Goal: Task Accomplishment & Management: Complete application form

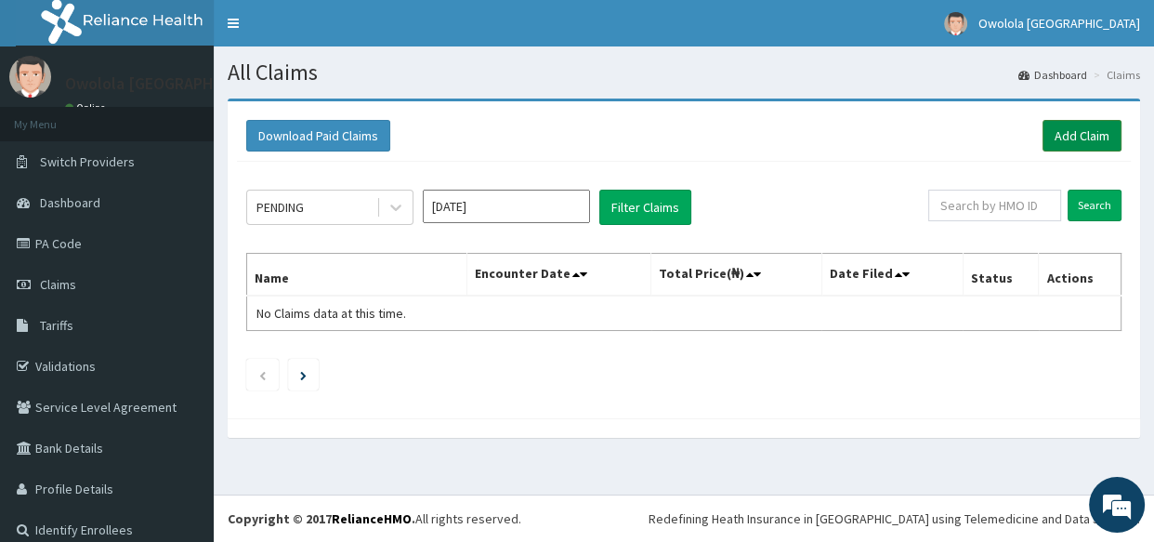
click at [1065, 134] on link "Add Claim" at bounding box center [1082, 136] width 79 height 32
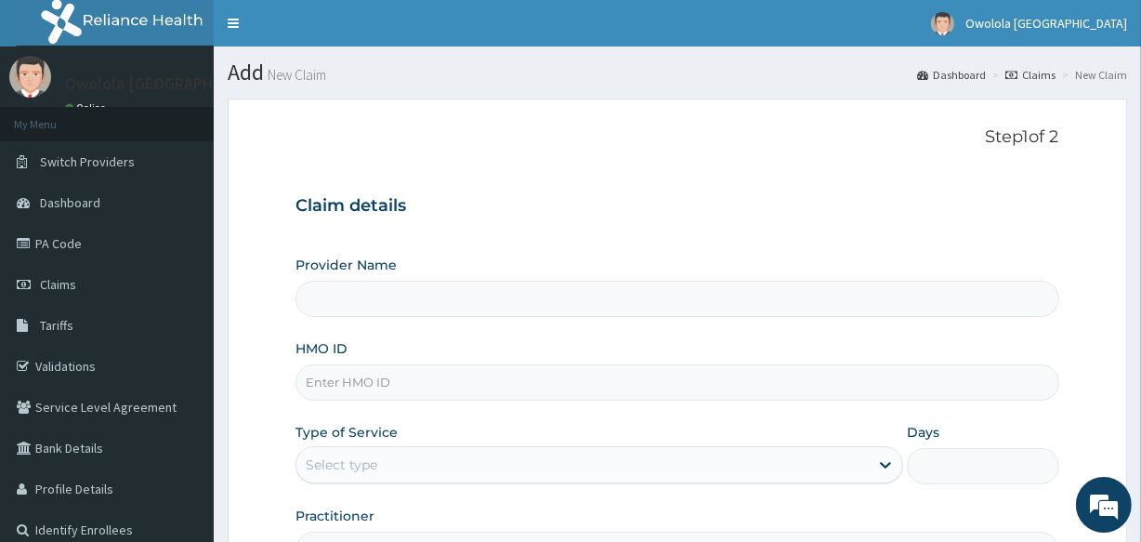
click at [650, 304] on input "Provider Name" at bounding box center [677, 299] width 763 height 36
type input "owolola Bethel Hospital"
click at [424, 381] on input "HMO ID" at bounding box center [677, 382] width 763 height 36
type input "PFN/10215/B"
click at [430, 456] on div "Select type" at bounding box center [582, 465] width 572 height 30
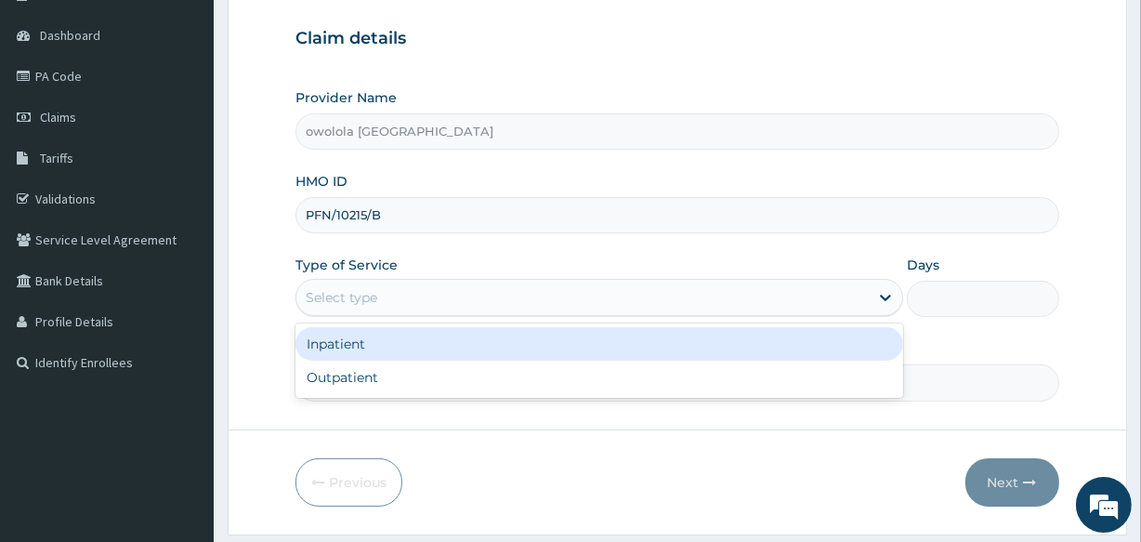
scroll to position [168, 0]
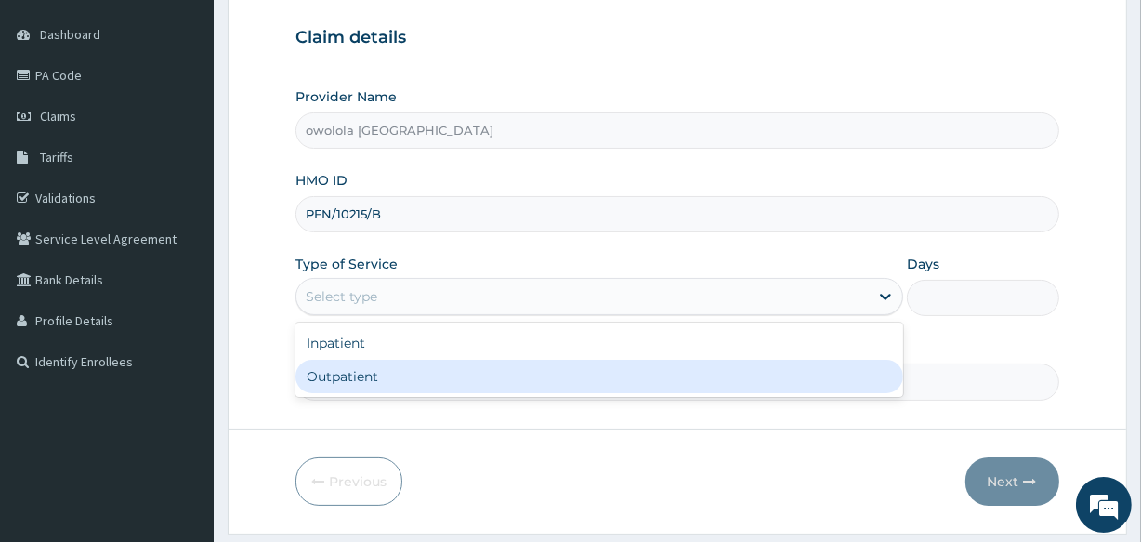
click at [417, 363] on div "Outpatient" at bounding box center [600, 376] width 608 height 33
type input "1"
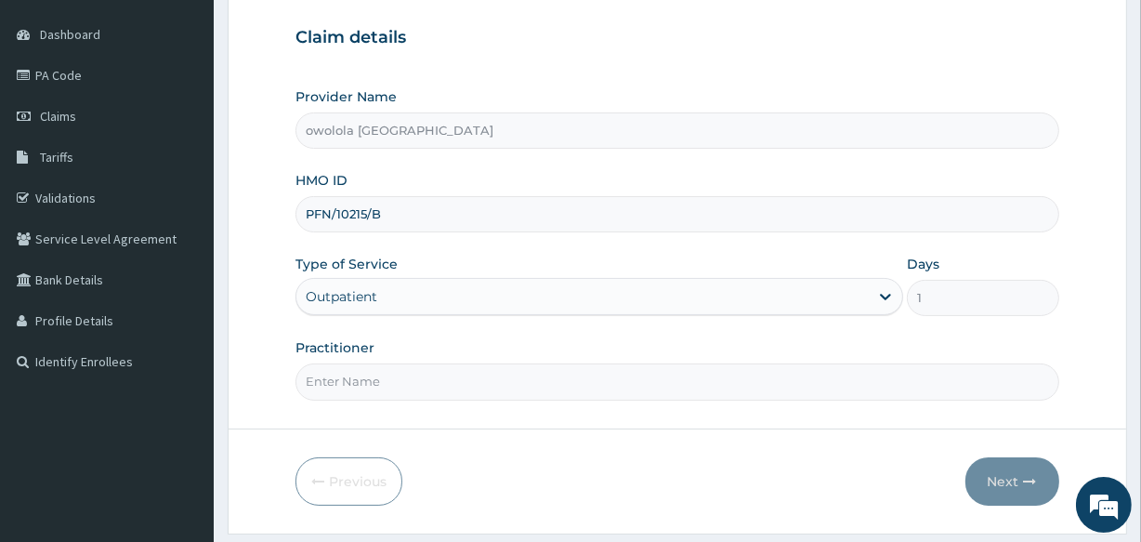
click at [417, 363] on input "Practitioner" at bounding box center [677, 381] width 763 height 36
type input "DR HENRY"
click at [1031, 490] on button "Next" at bounding box center [1012, 481] width 94 height 48
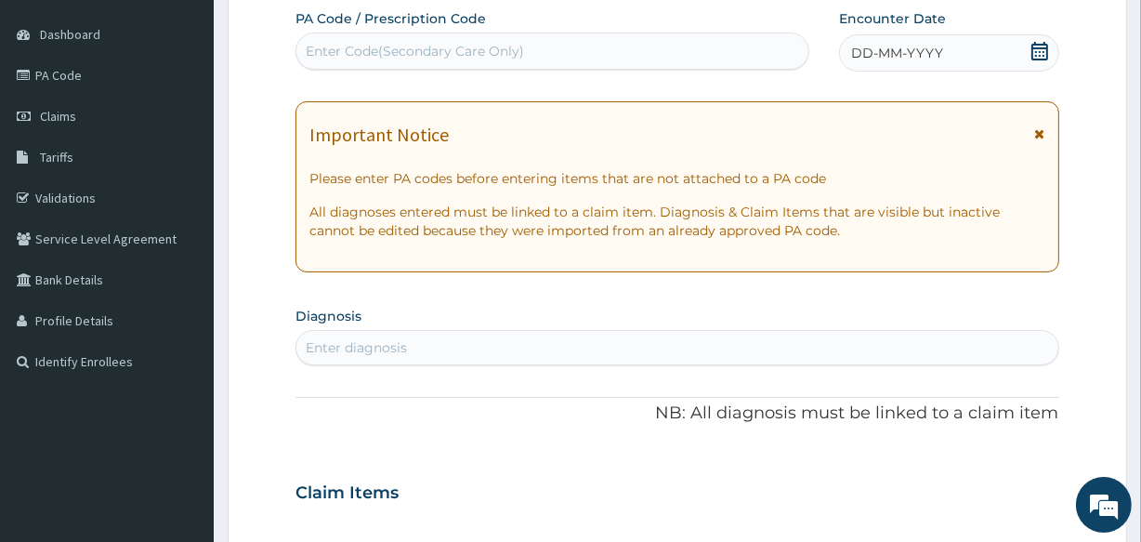
click at [506, 47] on div "Enter Code(Secondary Care Only)" at bounding box center [415, 51] width 218 height 19
paste input "PA/27B0B1"
type input "PA/27B0B1"
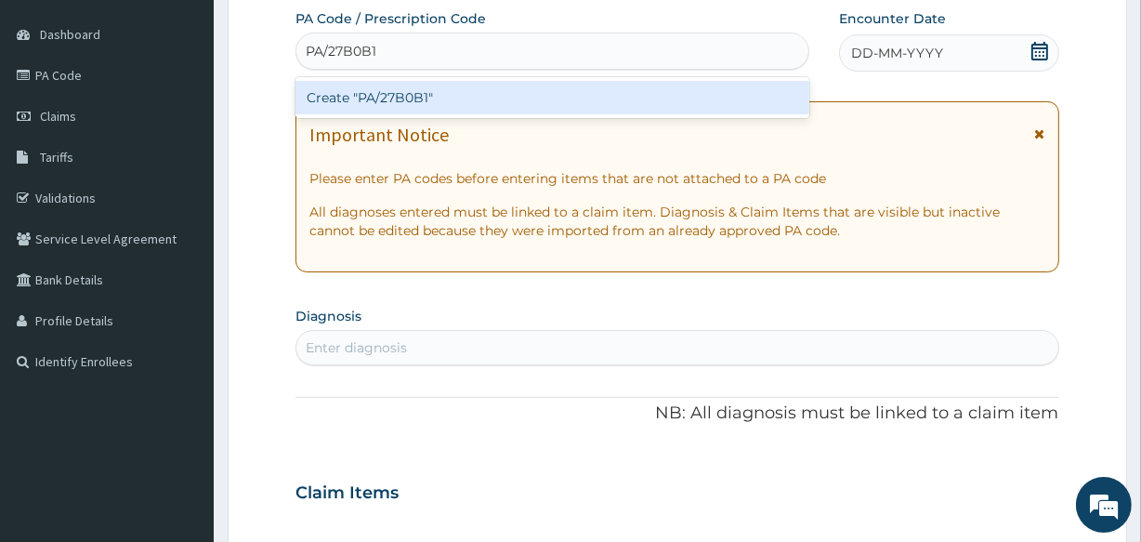
click at [513, 86] on div "Create "PA/27B0B1"" at bounding box center [552, 97] width 513 height 33
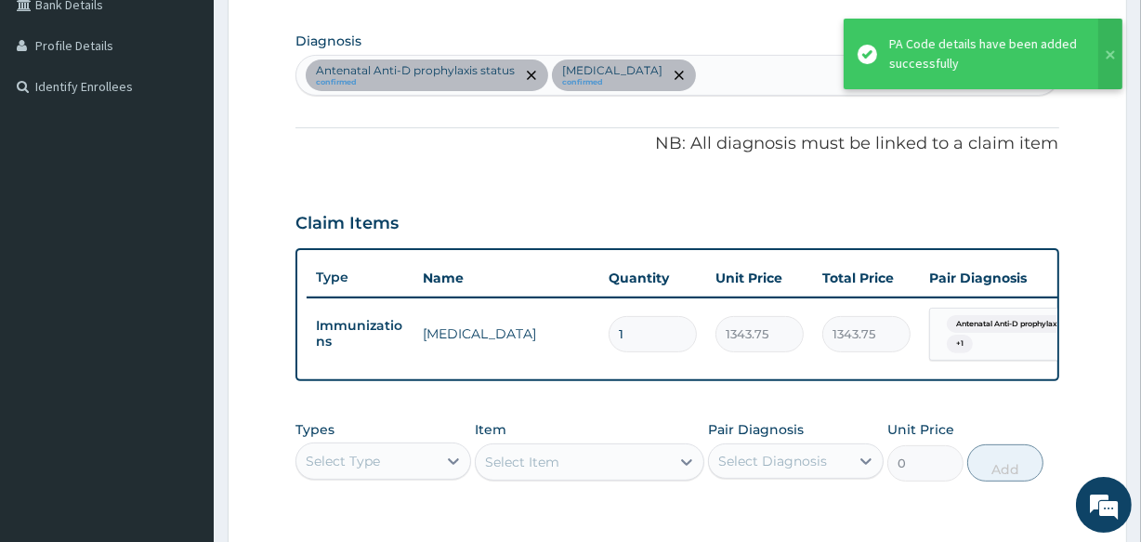
scroll to position [505, 0]
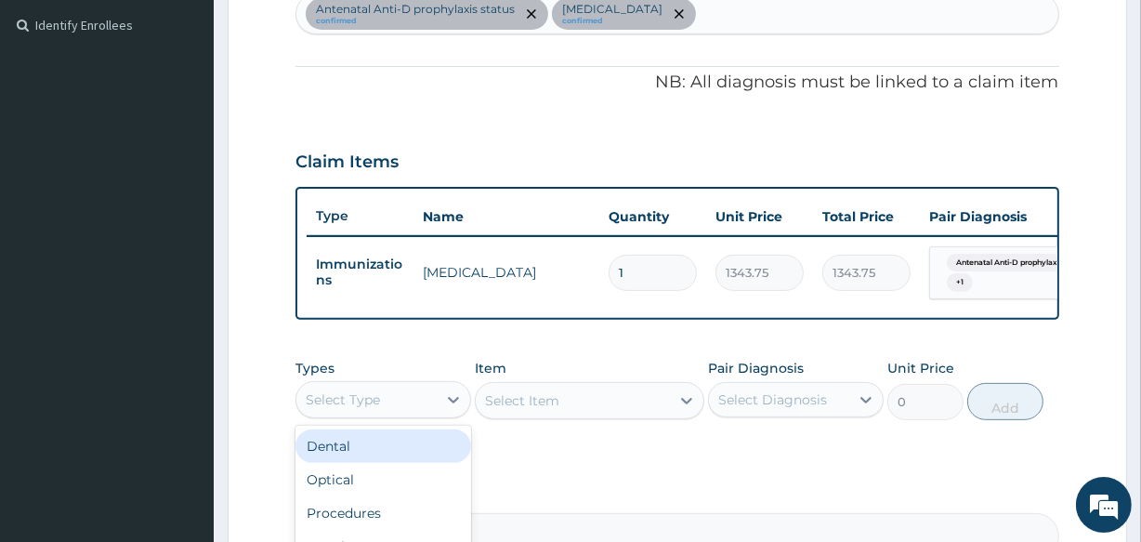
click at [369, 409] on div "Select Type" at bounding box center [343, 399] width 74 height 19
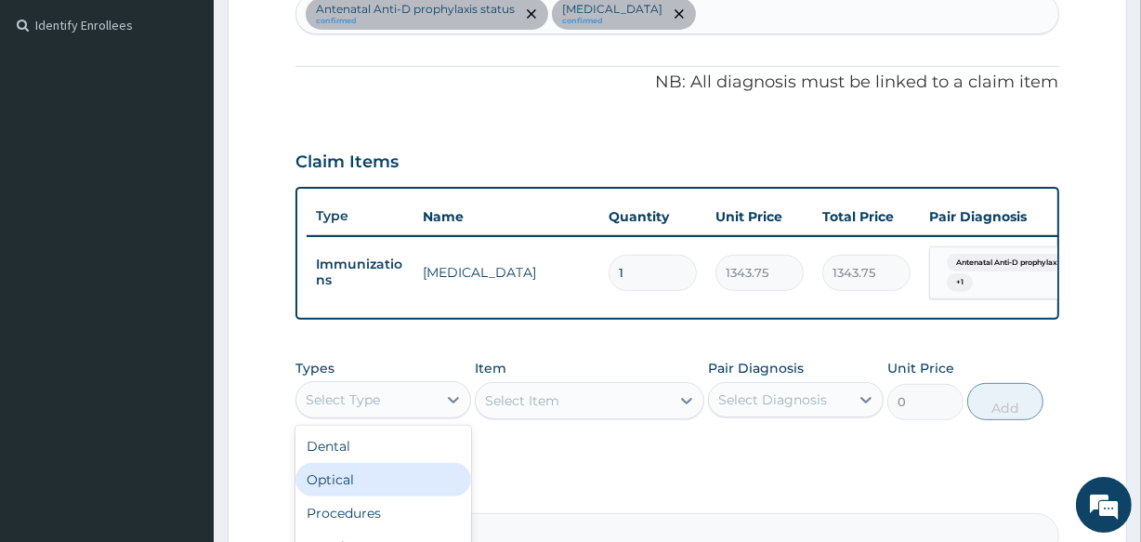
scroll to position [63, 0]
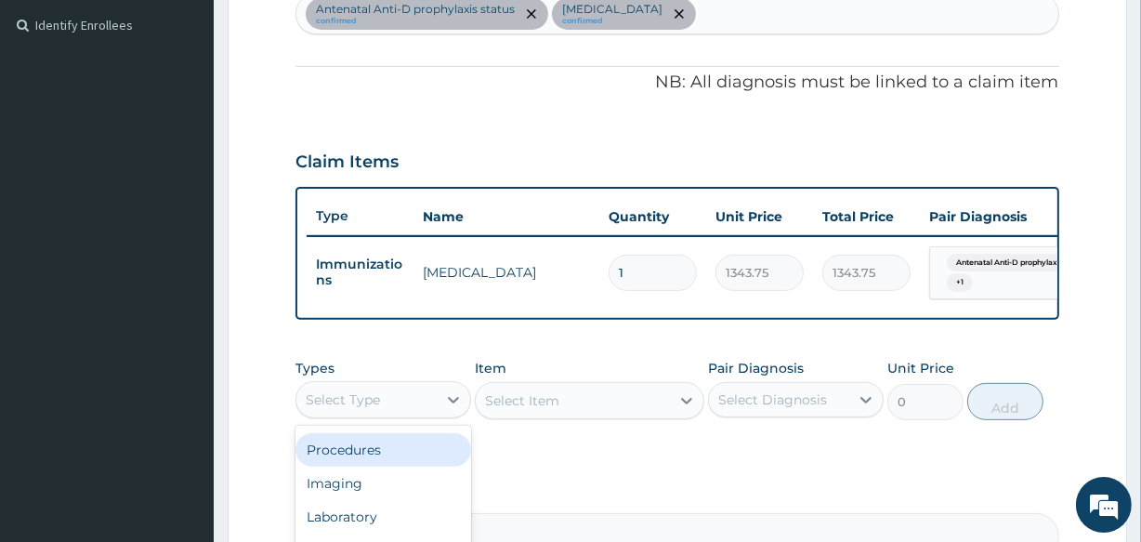
click at [399, 463] on div "Procedures" at bounding box center [384, 449] width 176 height 33
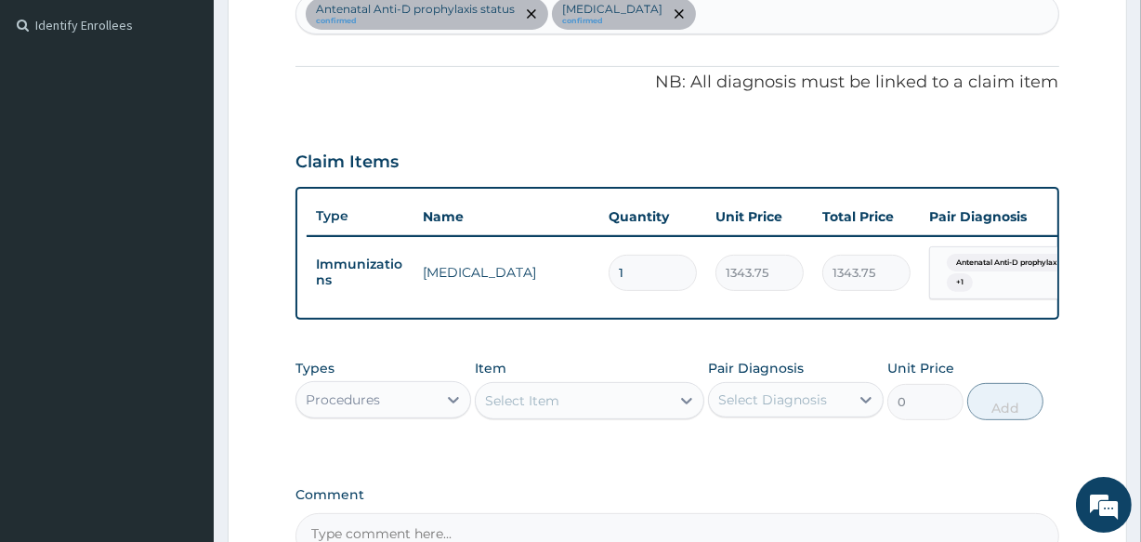
click at [576, 401] on div "Select Item" at bounding box center [572, 401] width 193 height 30
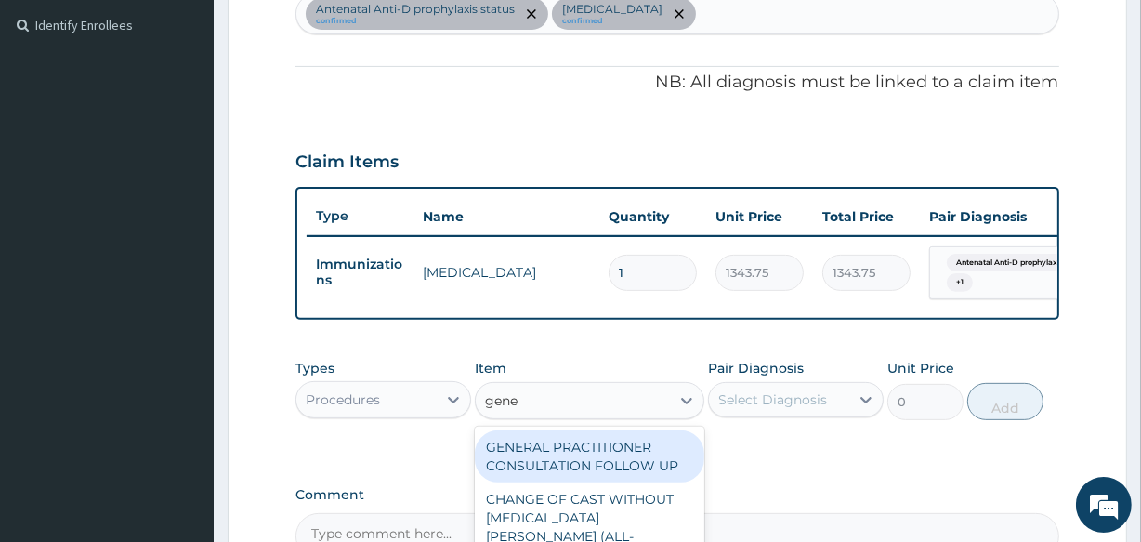
type input "gener"
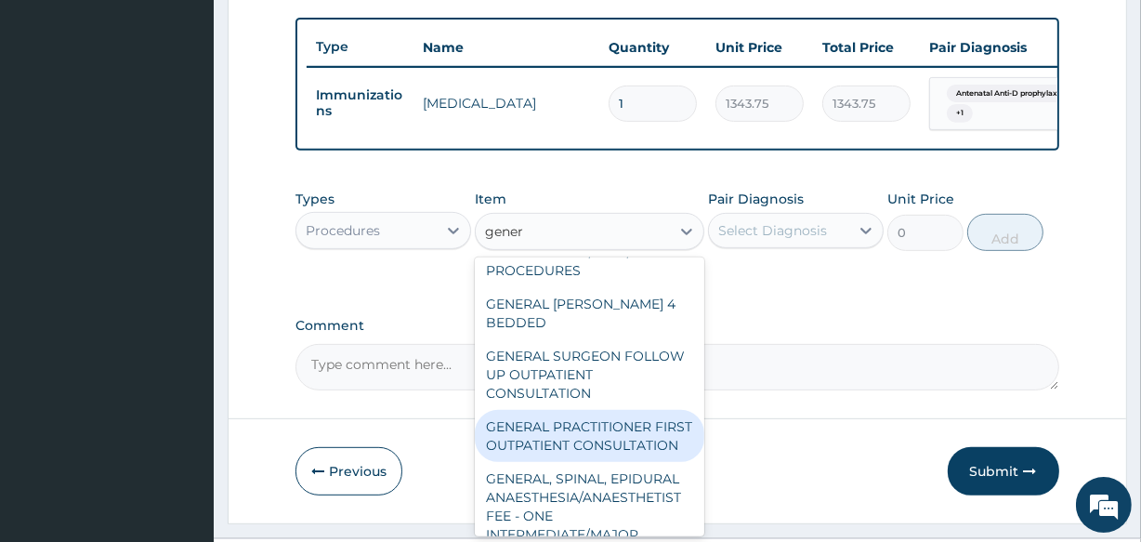
scroll to position [253, 0]
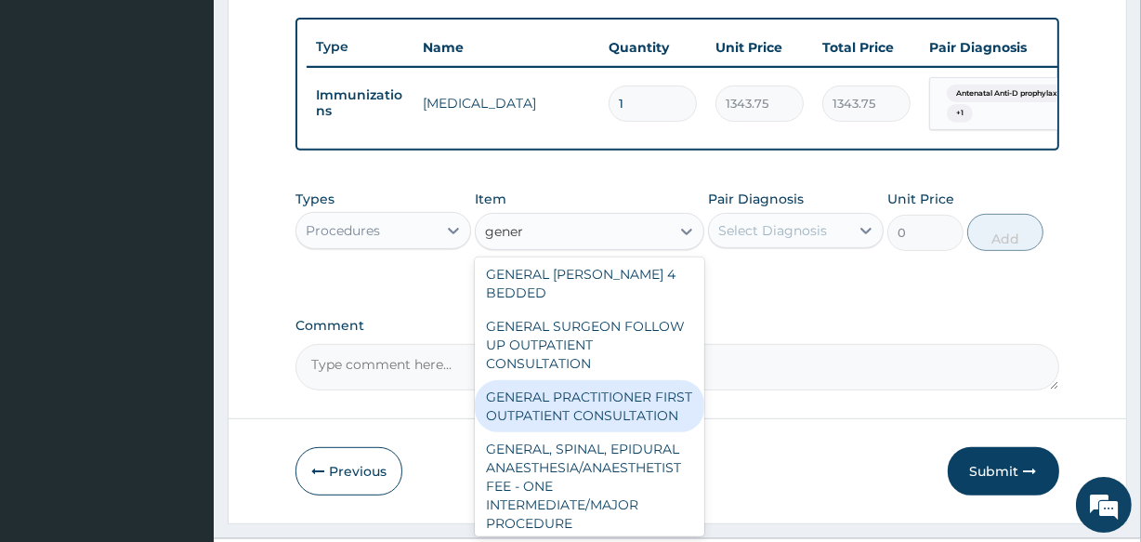
click at [569, 398] on div "GENERAL PRACTITIONER FIRST OUTPATIENT CONSULTATION" at bounding box center [589, 406] width 229 height 52
type input "3750"
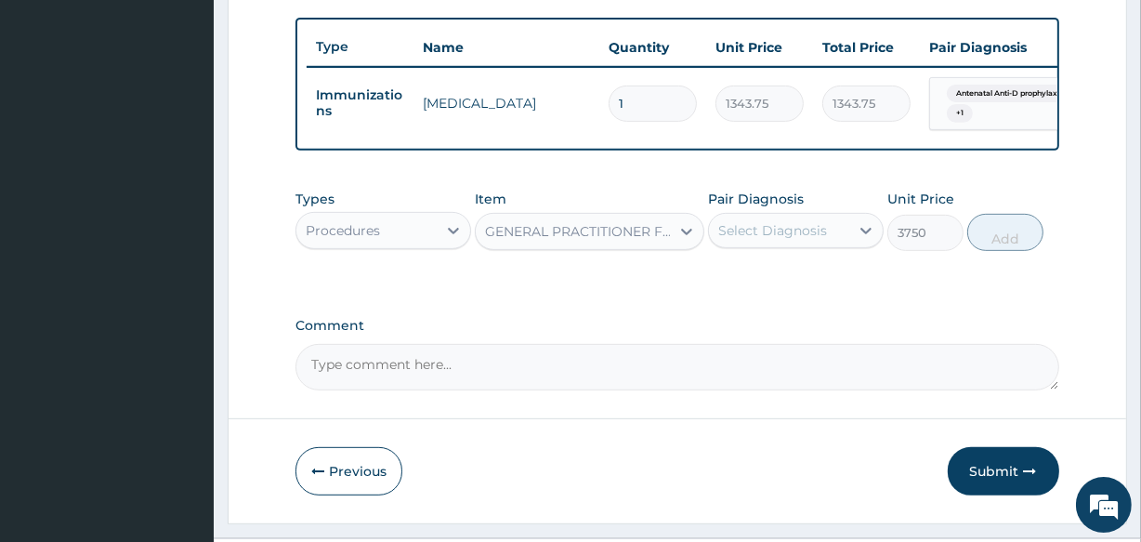
click at [798, 233] on div "Select Diagnosis" at bounding box center [772, 230] width 109 height 19
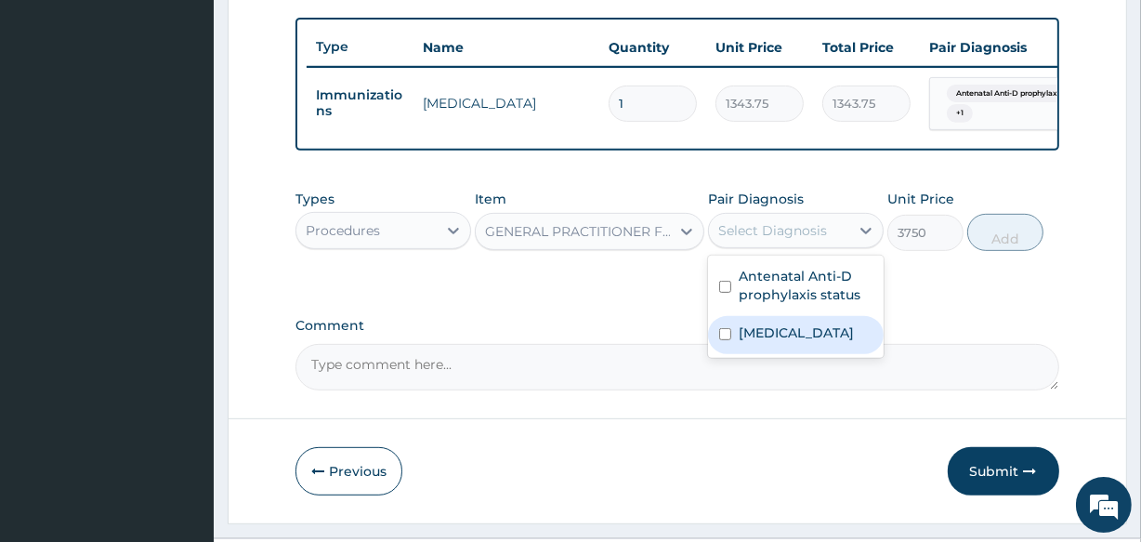
click at [778, 334] on label "Tetanus" at bounding box center [796, 332] width 115 height 19
checkbox input "true"
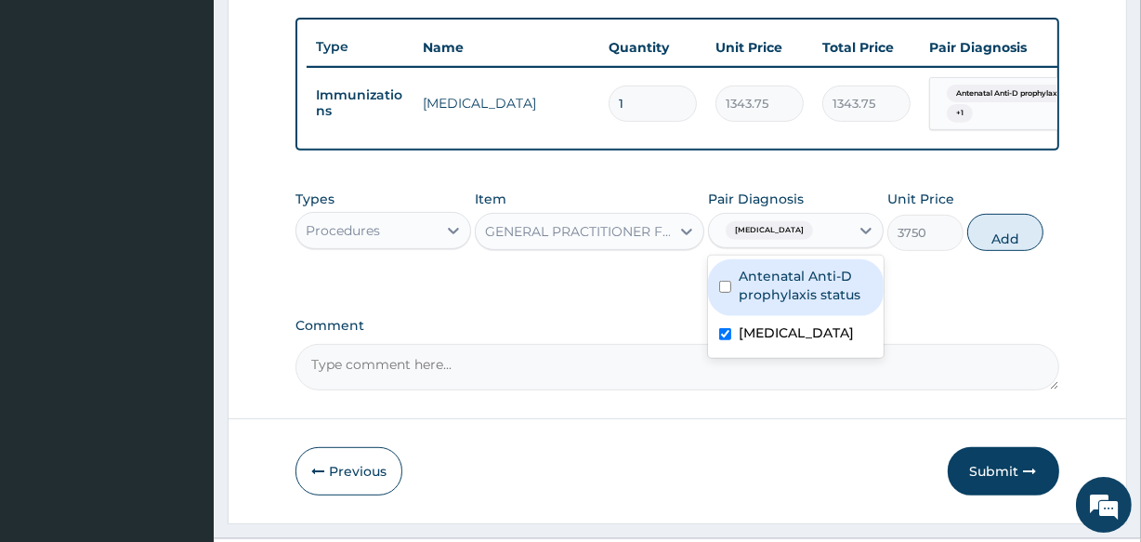
click at [778, 316] on div "Antenatal Anti-D prophylaxis status" at bounding box center [796, 287] width 176 height 57
checkbox input "true"
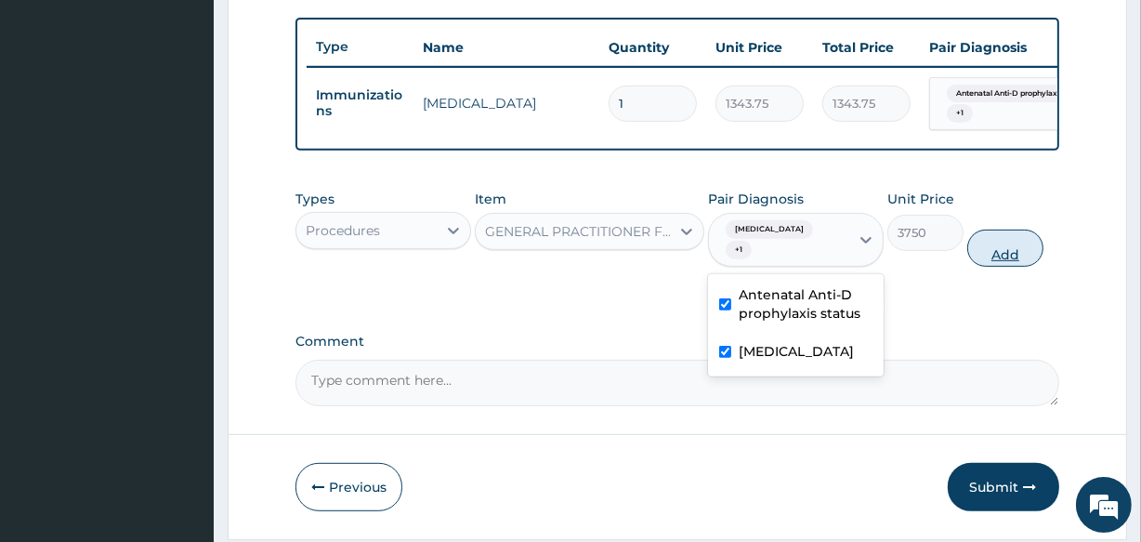
click at [976, 250] on button "Add" at bounding box center [1005, 248] width 76 height 37
type input "0"
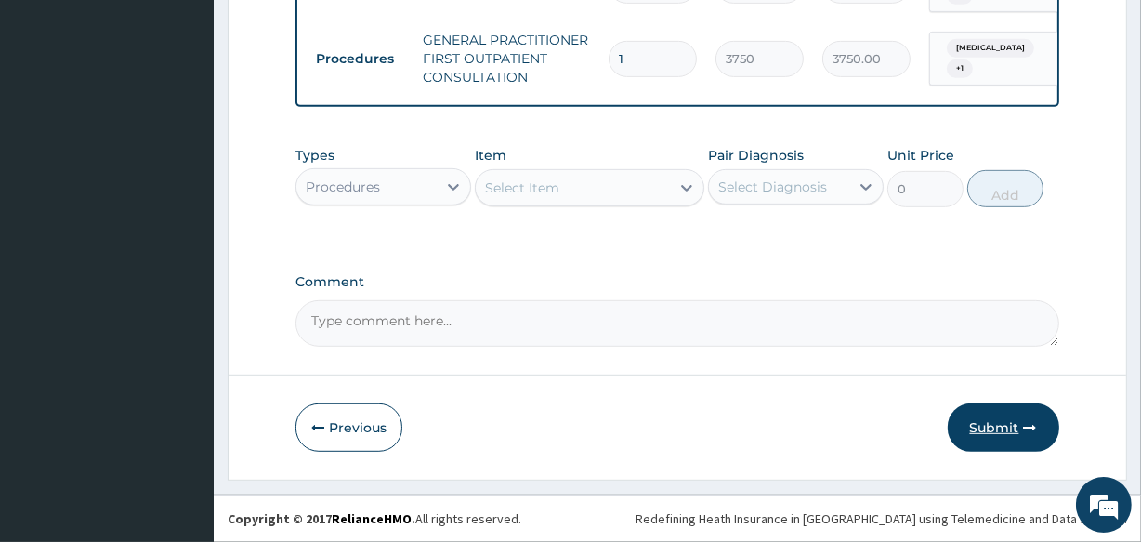
click at [999, 418] on button "Submit" at bounding box center [1004, 427] width 112 height 48
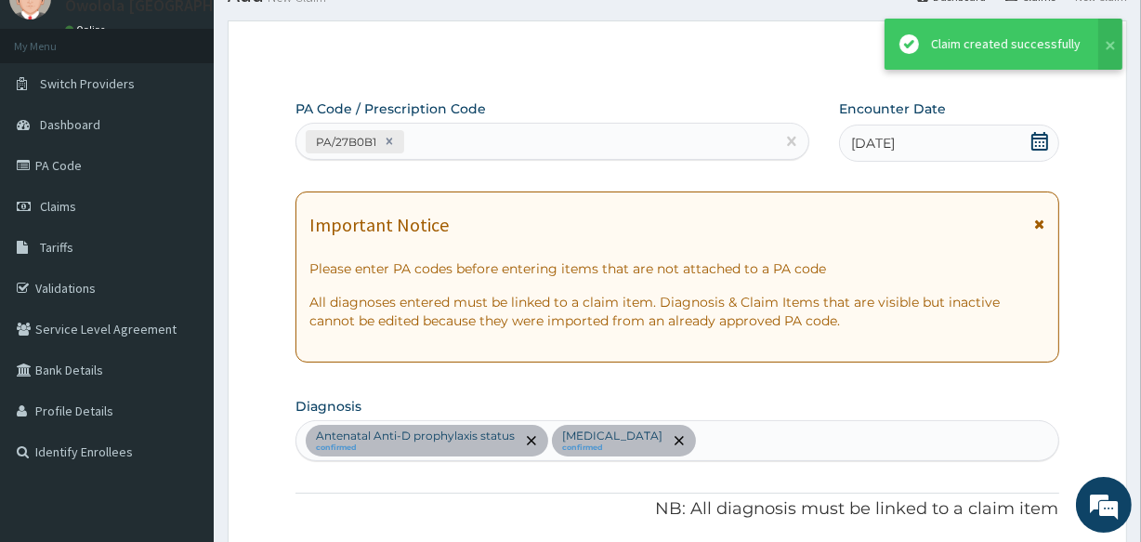
scroll to position [803, 0]
